Goal: Information Seeking & Learning: Learn about a topic

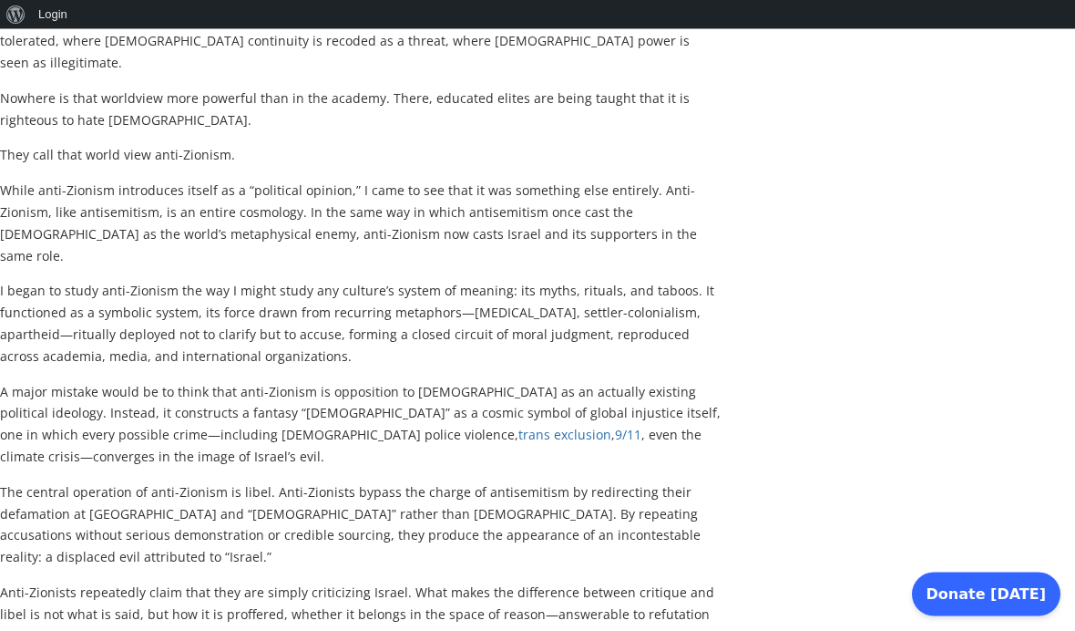
scroll to position [1820, 0]
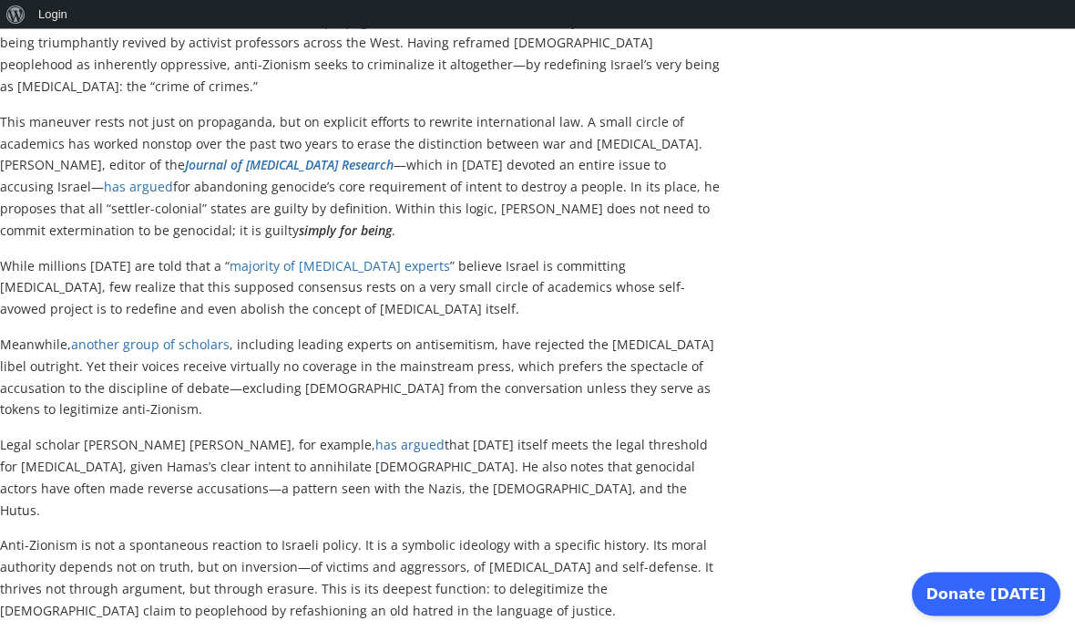
scroll to position [3877, 0]
click at [65, 532] on p "Anti-Zionism is not a spontaneous reaction to Israeli policy. It is a symbolic …" at bounding box center [361, 575] width 723 height 87
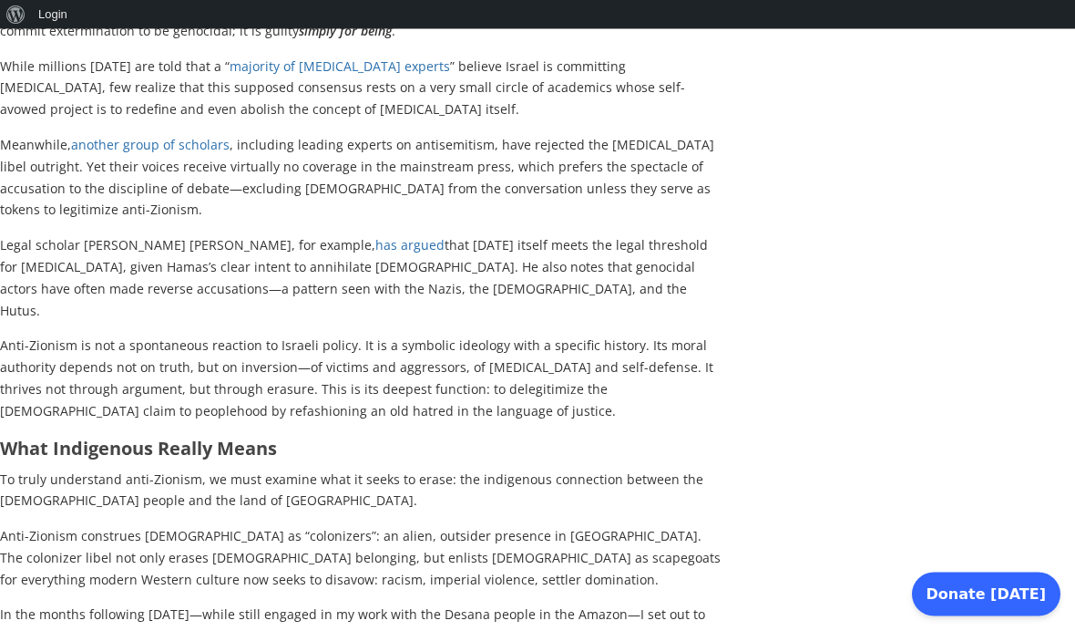
scroll to position [4075, 0]
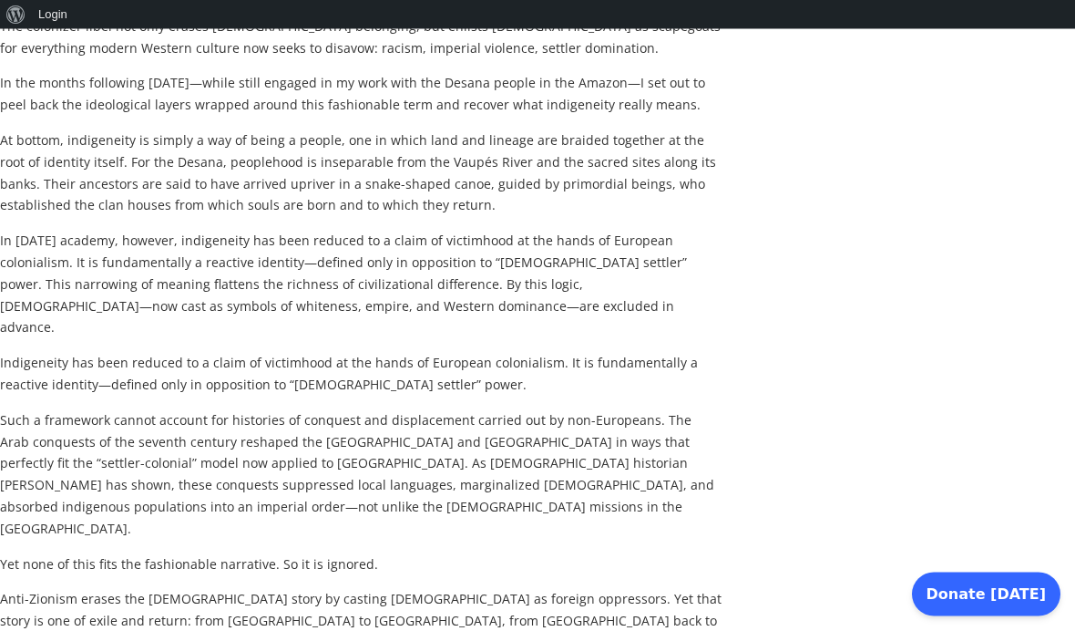
scroll to position [4607, 0]
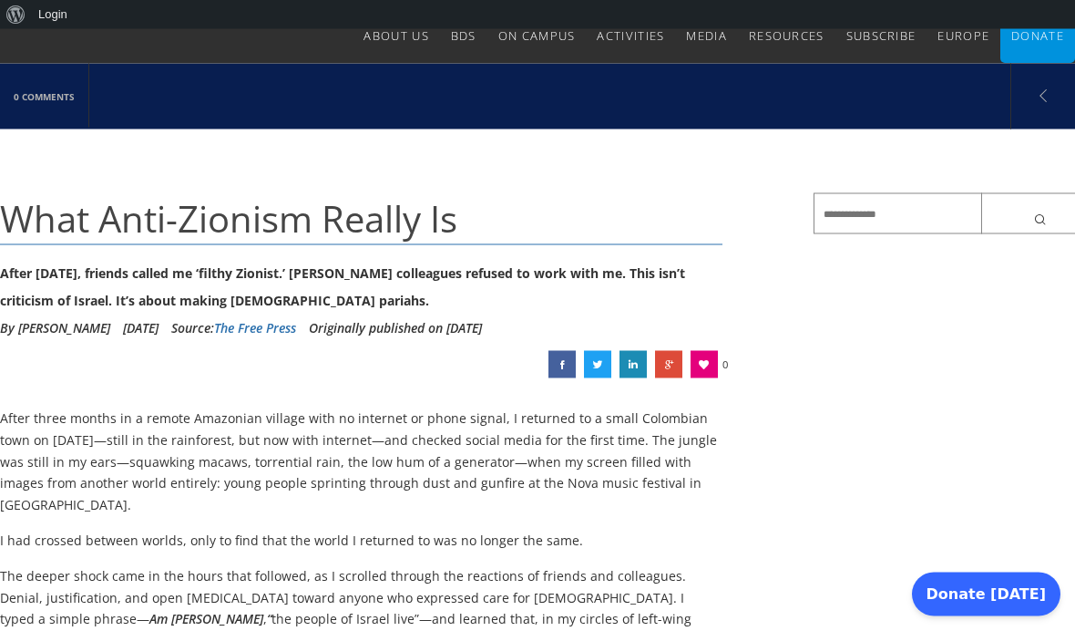
scroll to position [76, 0]
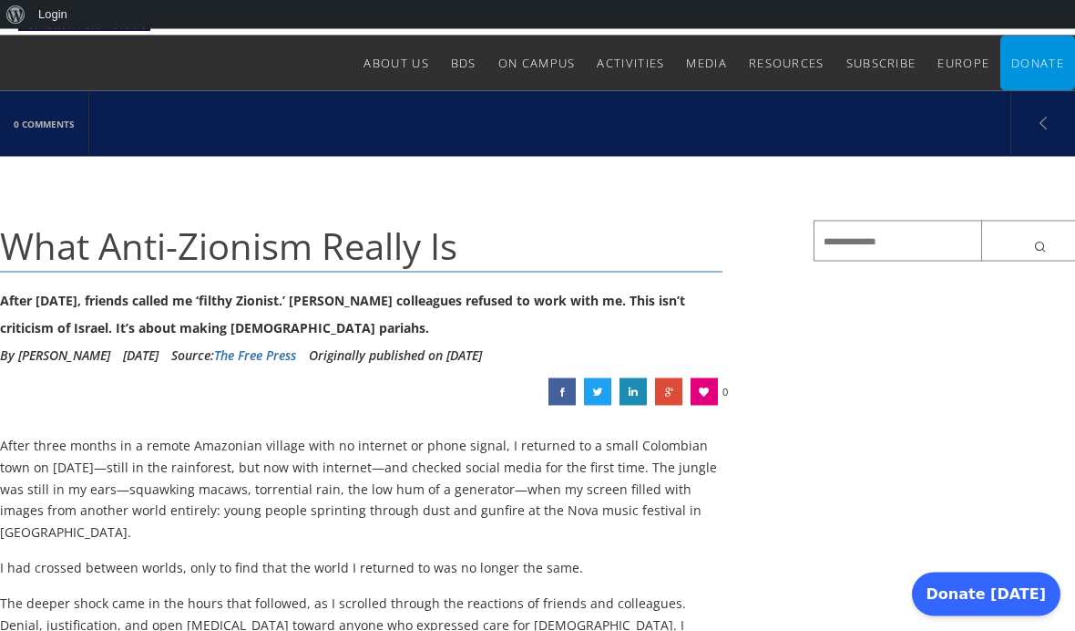
scroll to position [0, 0]
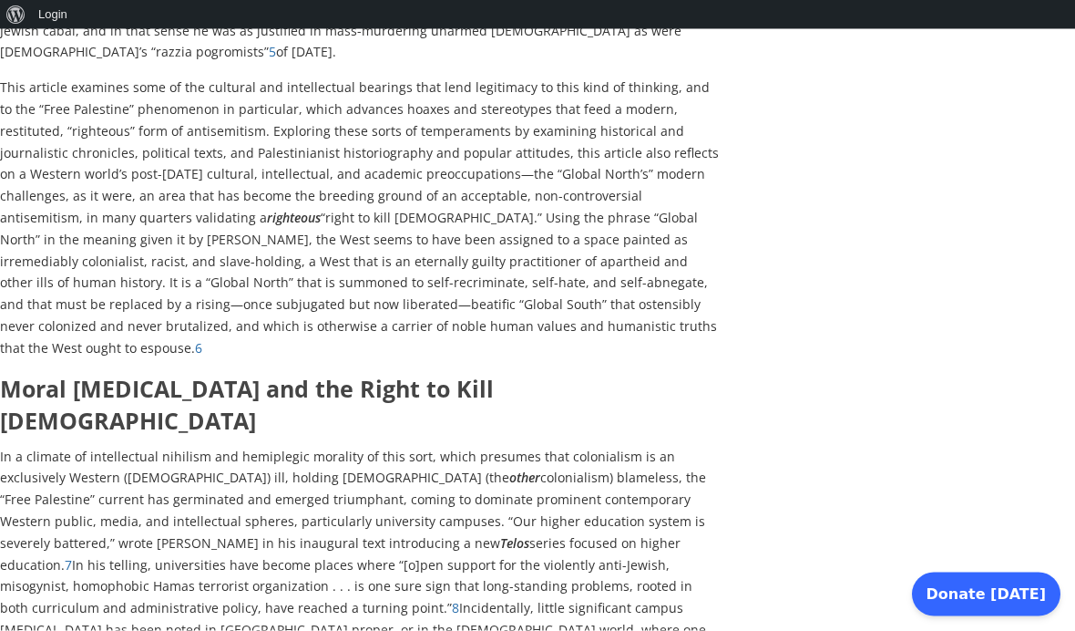
scroll to position [825, 0]
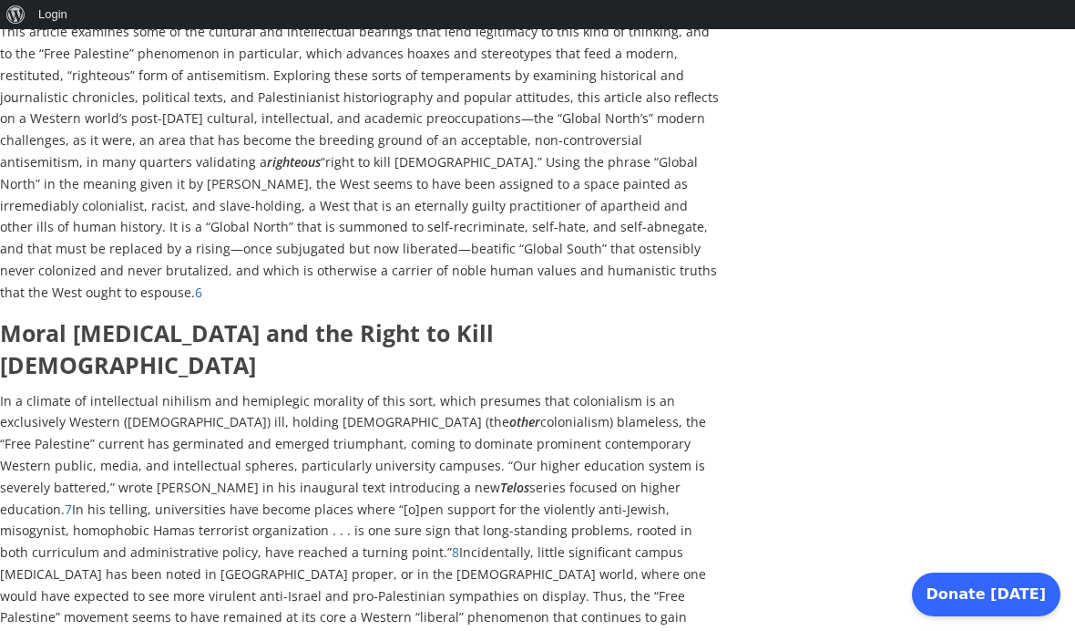
scroll to position [876, 0]
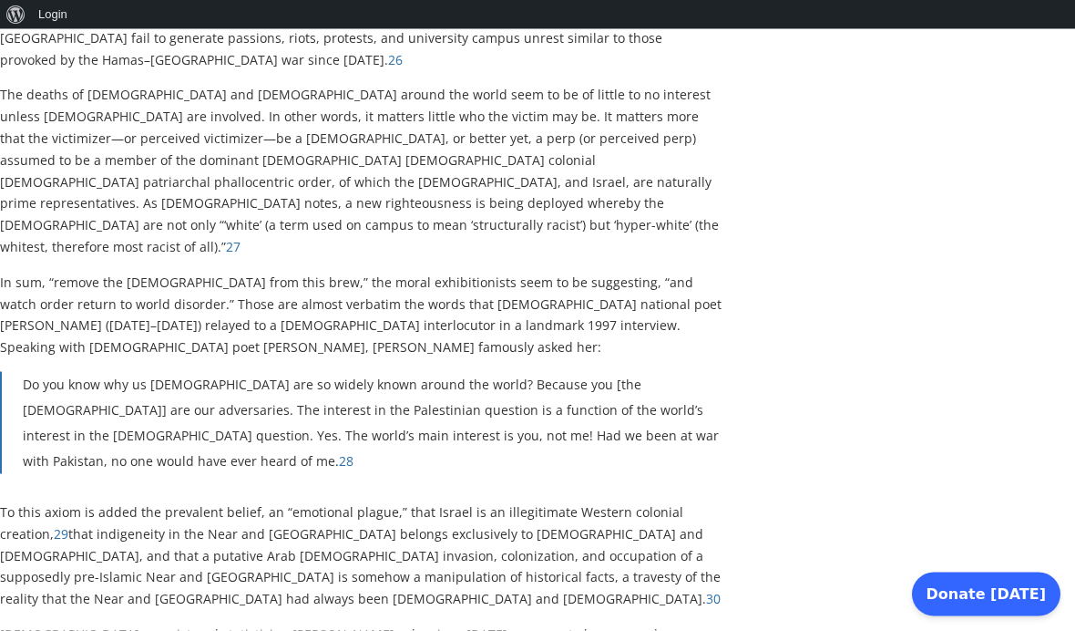
scroll to position [3750, 0]
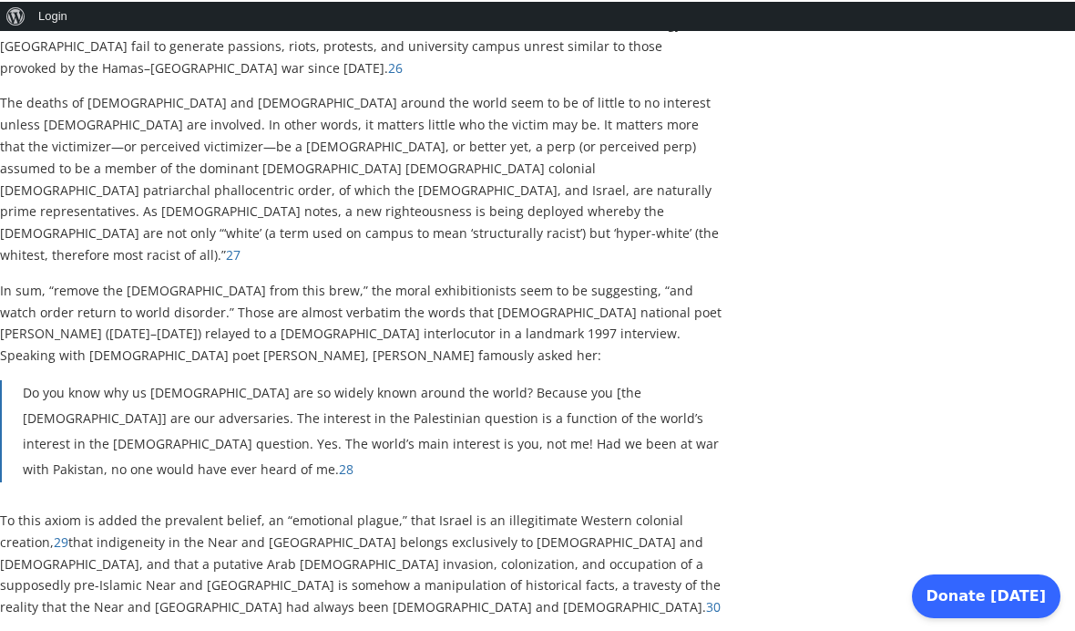
click at [838, 433] on div "“Free Palestine”: Moral [MEDICAL_DATA] and the Right to Kill [DEMOGRAPHIC_DATA]…" at bounding box center [542, 489] width 1084 height 8073
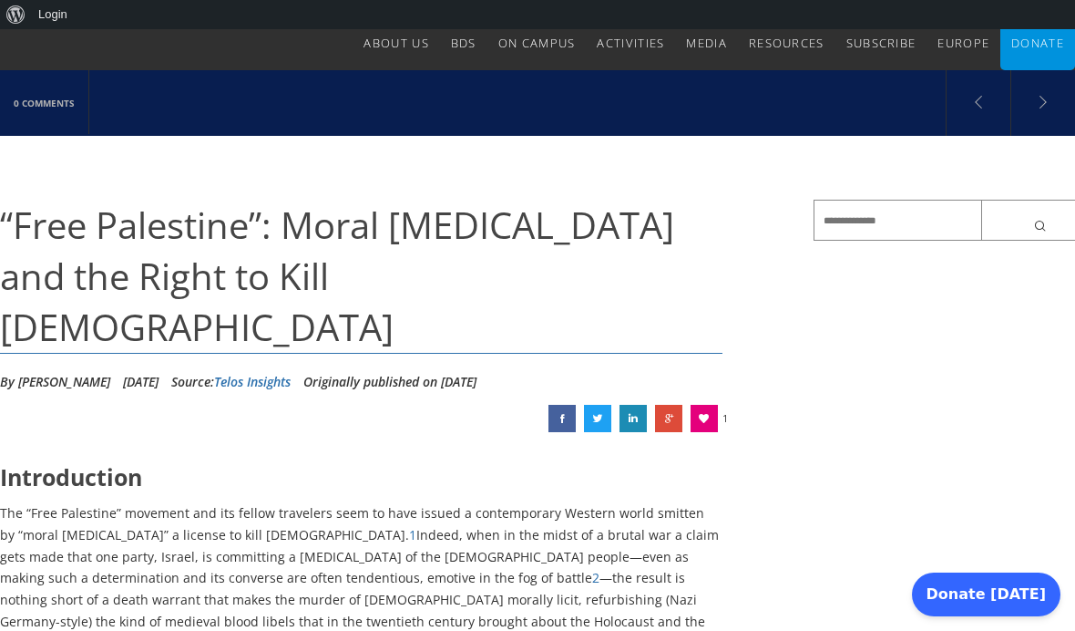
scroll to position [75, 0]
